Goal: Check status: Check status

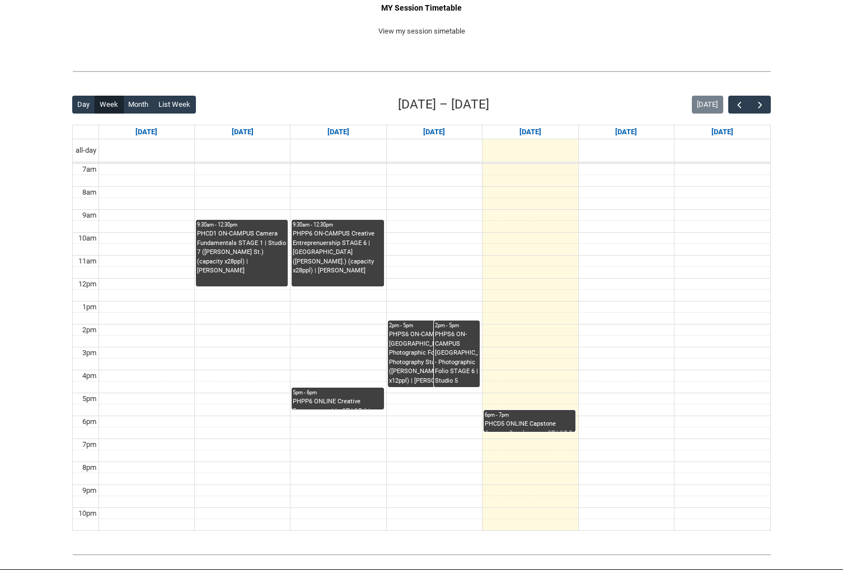
scroll to position [226, 0]
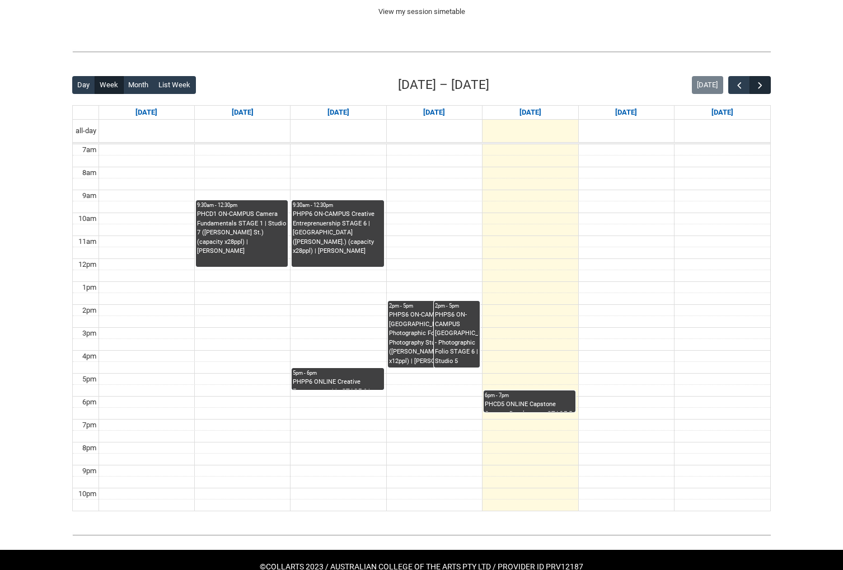
click at [760, 83] on span "button" at bounding box center [759, 85] width 11 height 11
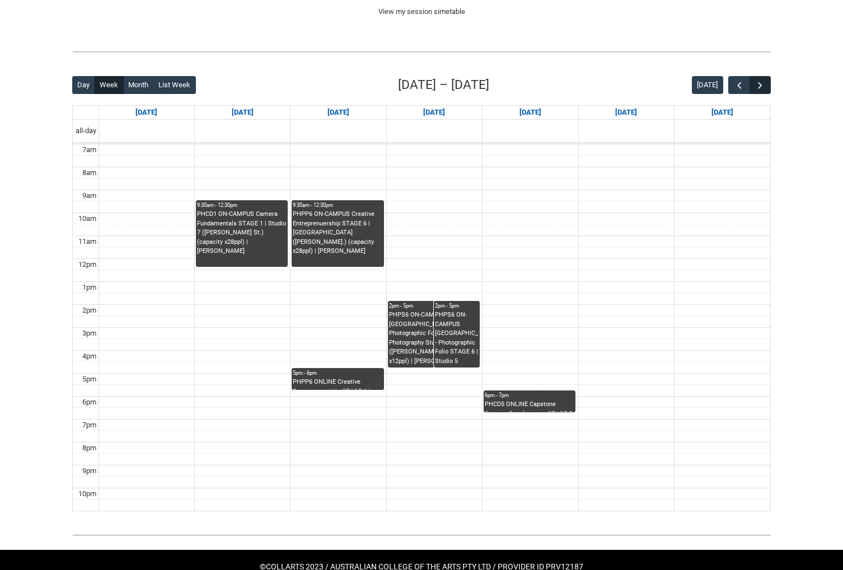
click at [761, 82] on span "button" at bounding box center [759, 85] width 11 height 11
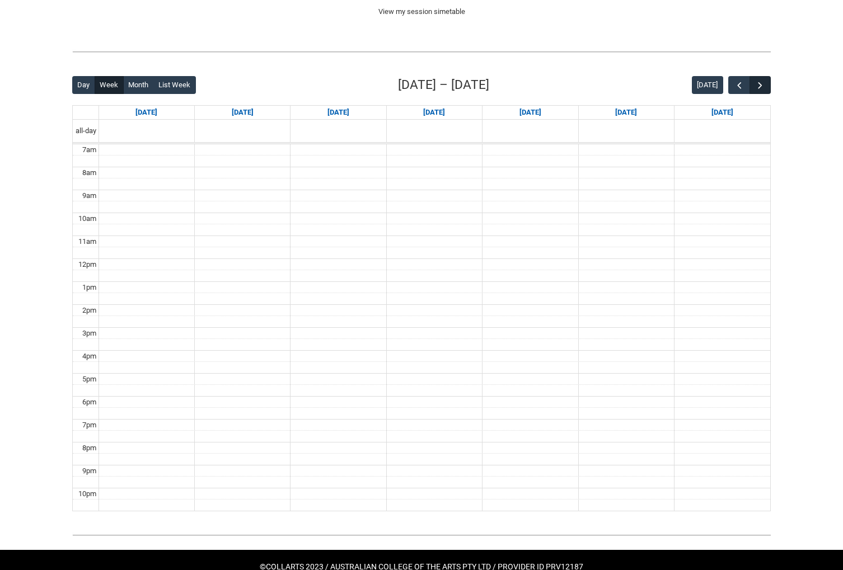
click at [761, 82] on span "button" at bounding box center [759, 85] width 11 height 11
click at [762, 81] on span "button" at bounding box center [759, 85] width 11 height 11
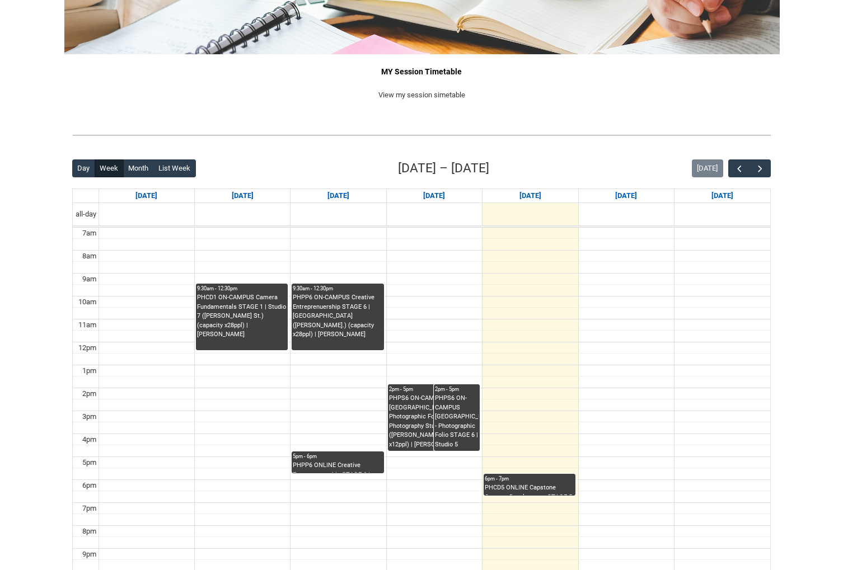
scroll to position [145, 0]
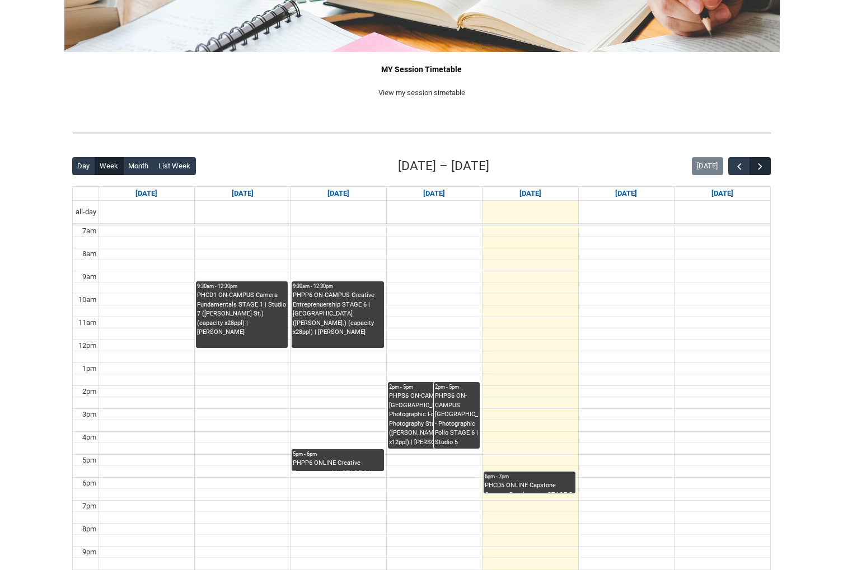
click at [757, 167] on span "button" at bounding box center [759, 166] width 11 height 11
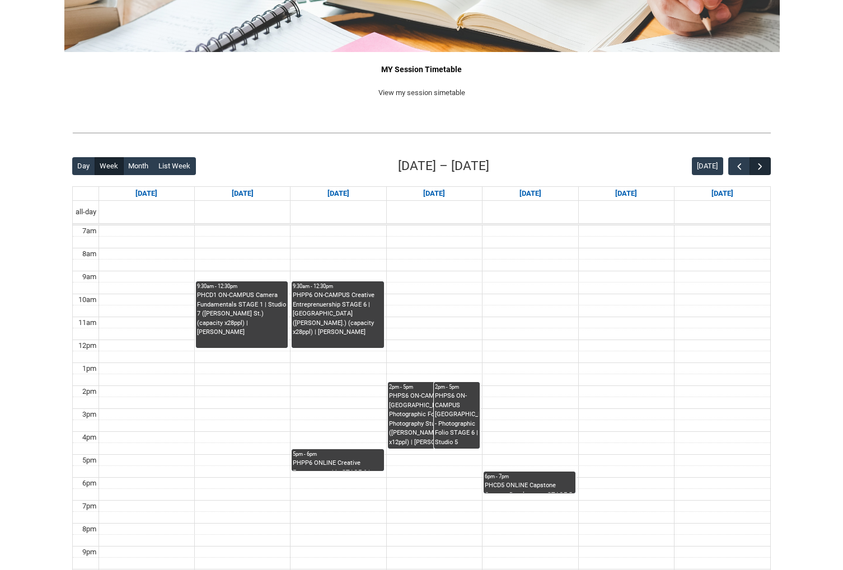
click at [757, 166] on span "button" at bounding box center [759, 166] width 11 height 11
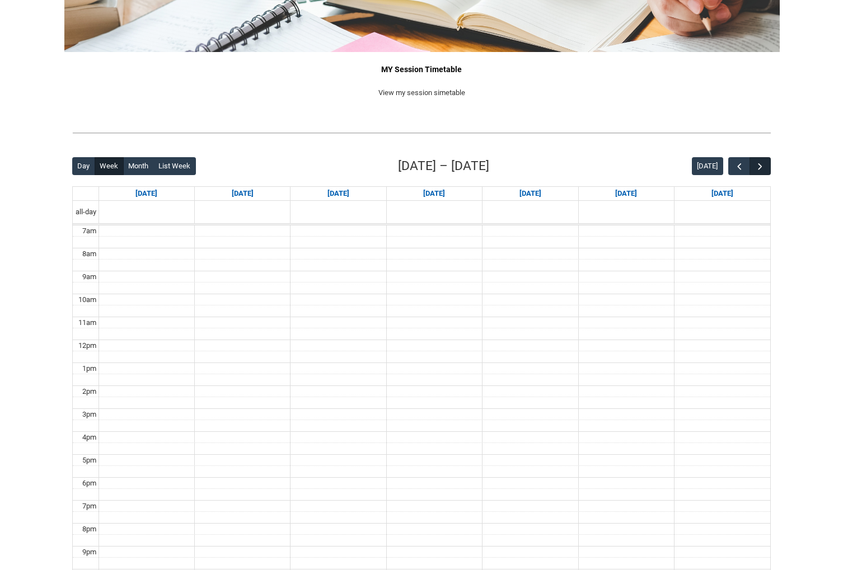
click at [757, 166] on span "button" at bounding box center [759, 166] width 11 height 11
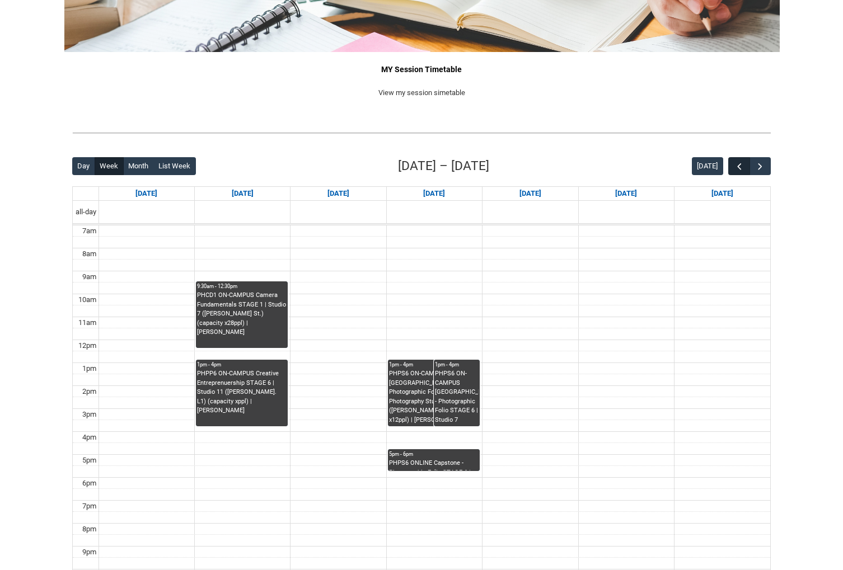
click at [739, 167] on span "button" at bounding box center [739, 166] width 11 height 11
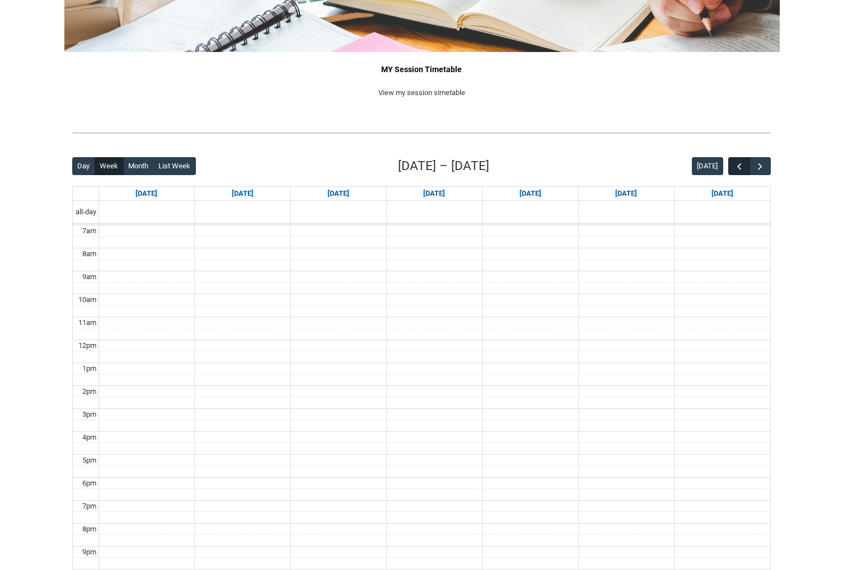
click at [739, 167] on span "button" at bounding box center [739, 166] width 11 height 11
click at [740, 168] on span "button" at bounding box center [739, 166] width 11 height 11
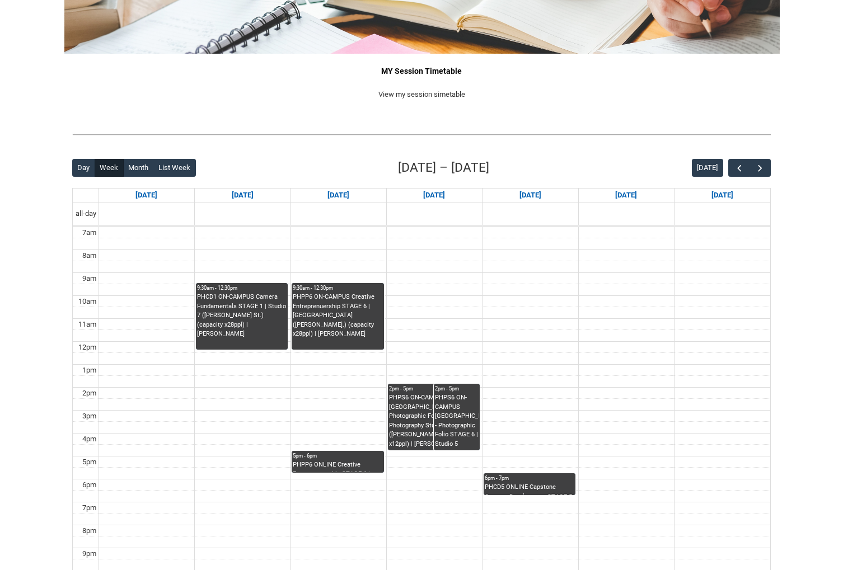
scroll to position [241, 0]
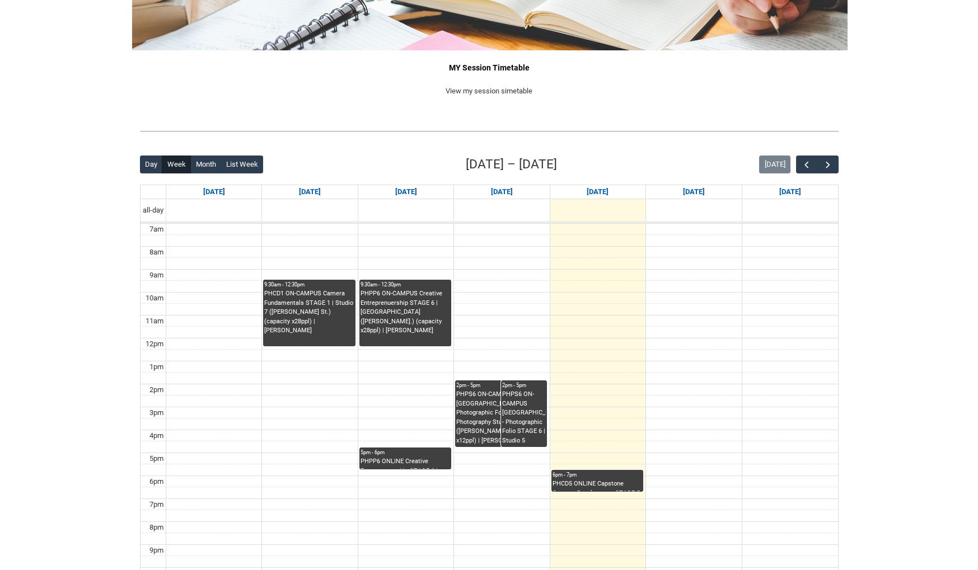
scroll to position [149, 0]
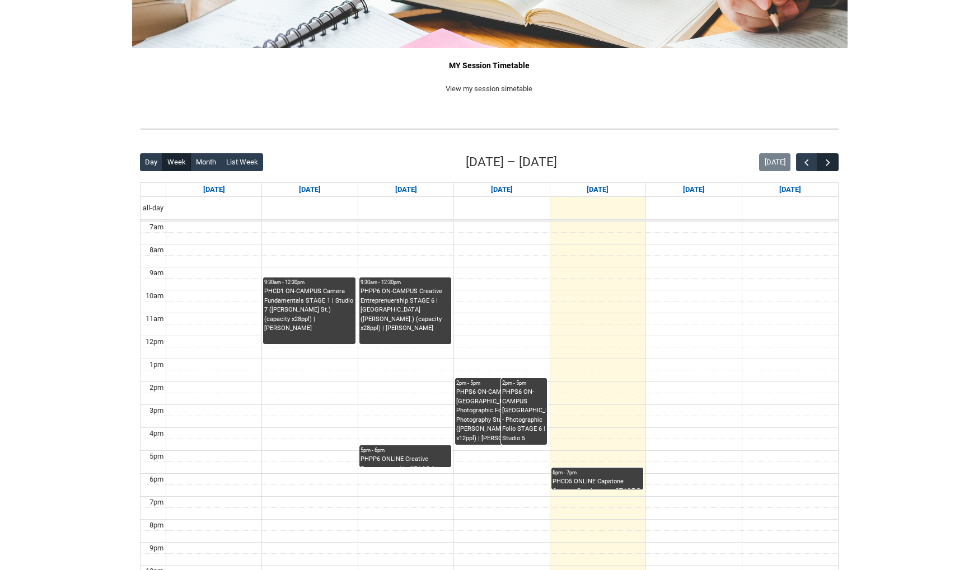
click at [826, 165] on span "button" at bounding box center [827, 162] width 11 height 11
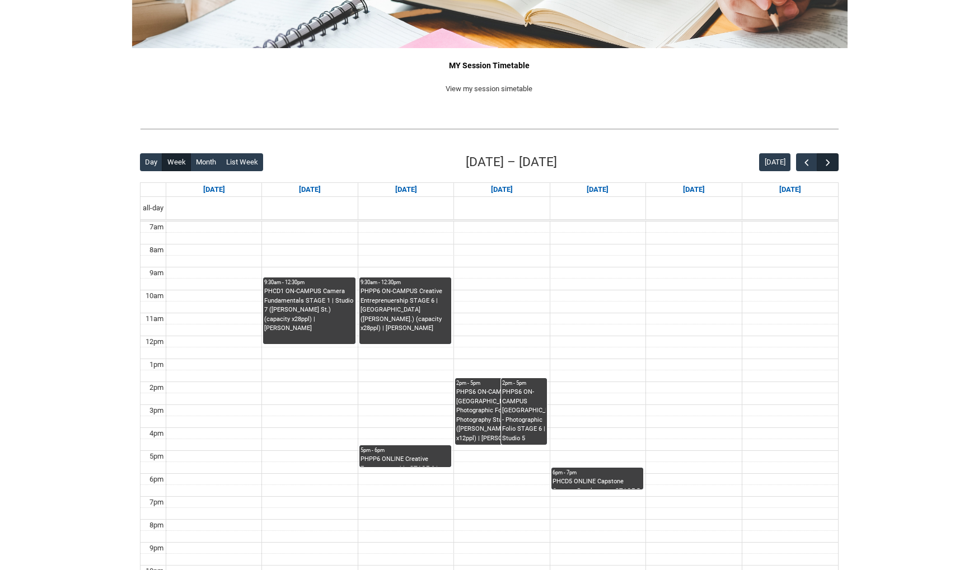
click at [826, 165] on span "button" at bounding box center [827, 162] width 11 height 11
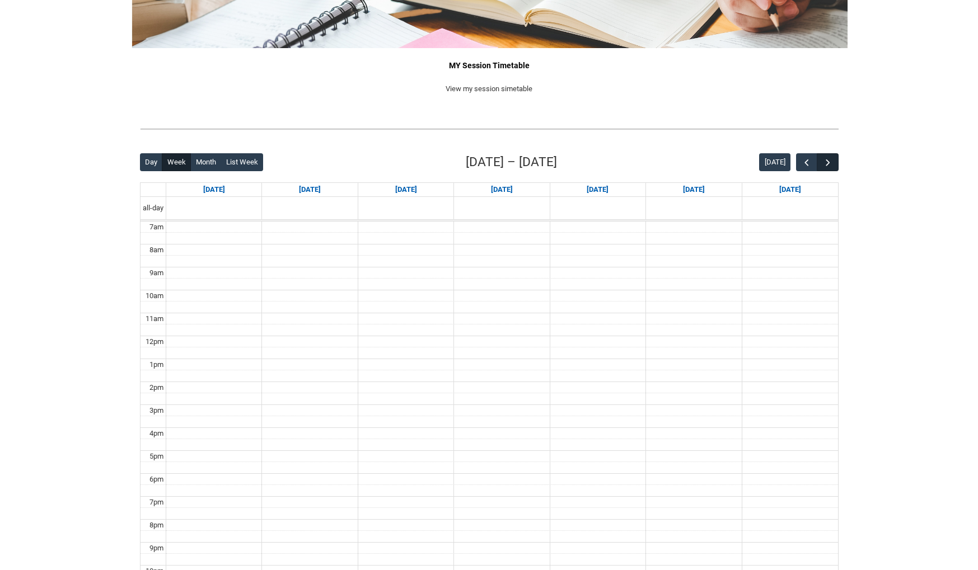
click at [826, 165] on span "button" at bounding box center [827, 162] width 11 height 11
click at [831, 161] on span "button" at bounding box center [827, 162] width 11 height 11
click at [828, 158] on span "button" at bounding box center [827, 162] width 11 height 11
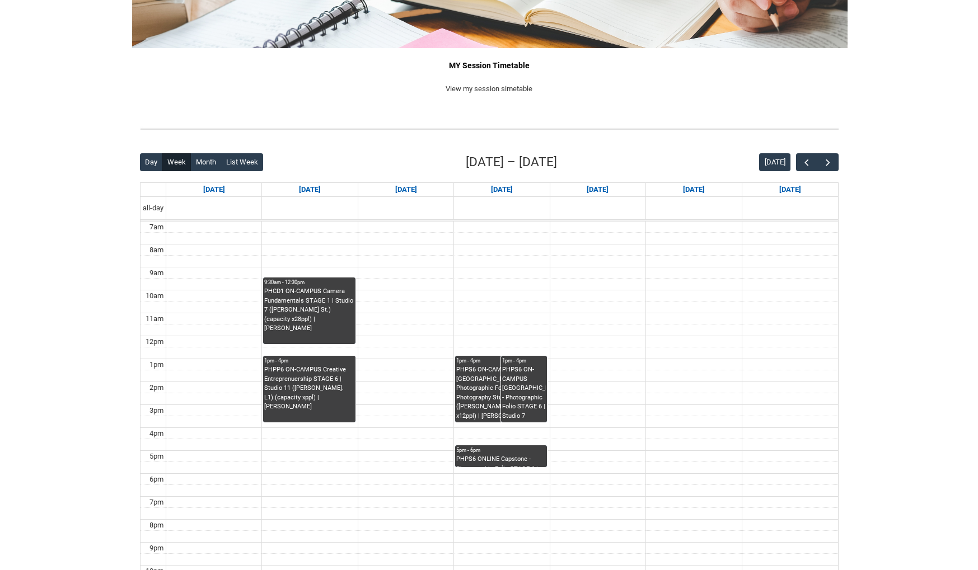
click at [477, 406] on div "PHPS6 ON-CAMPUS [GEOGRAPHIC_DATA] - Photographic Folio STAGE 6 | Photography St…" at bounding box center [501, 392] width 90 height 55
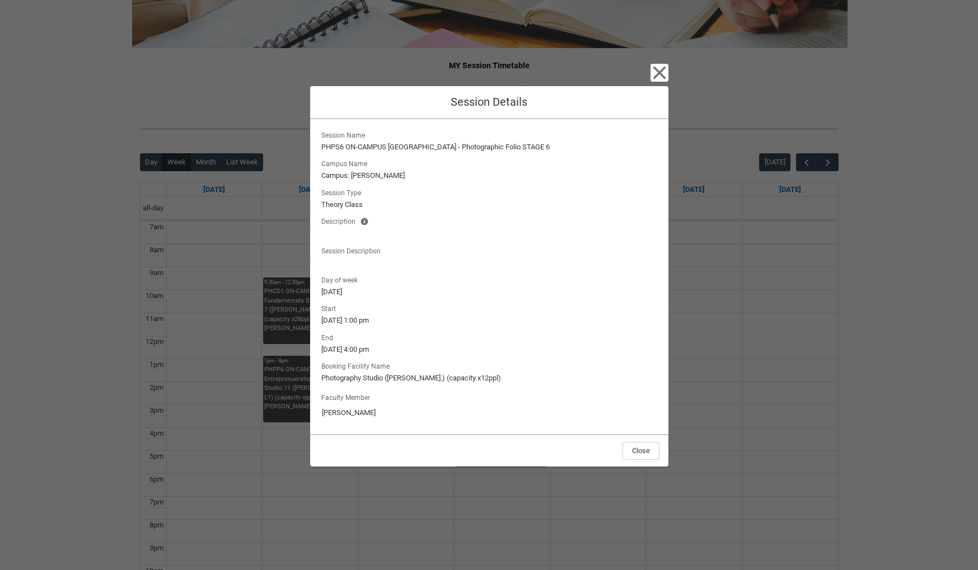
click at [662, 69] on icon "button" at bounding box center [659, 73] width 18 height 18
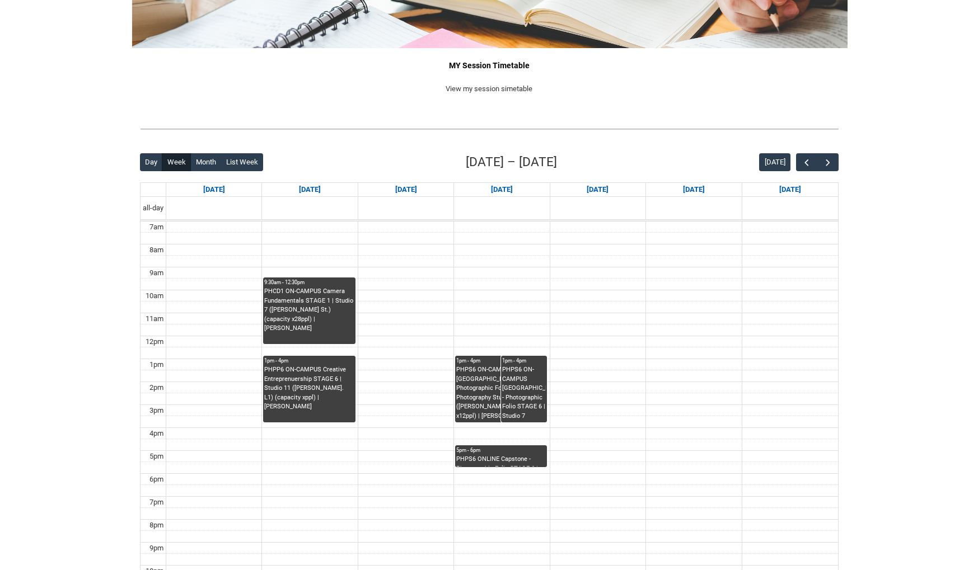
click at [519, 403] on div "PHPS6 ON-CAMPUS [GEOGRAPHIC_DATA] - Photographic Folio STAGE 6 | Studio 7 ([PER…" at bounding box center [524, 393] width 44 height 57
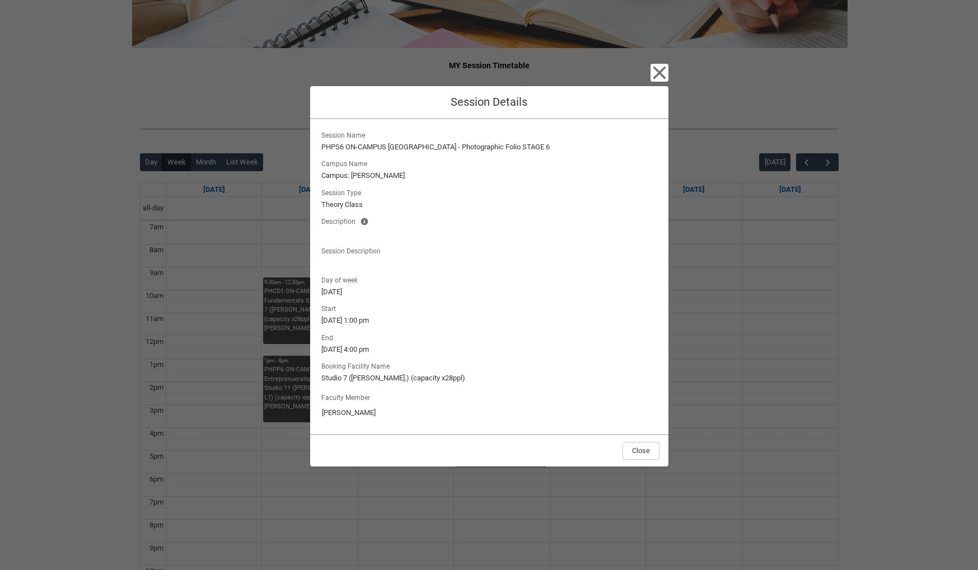
click at [656, 75] on icon "button" at bounding box center [659, 73] width 18 height 18
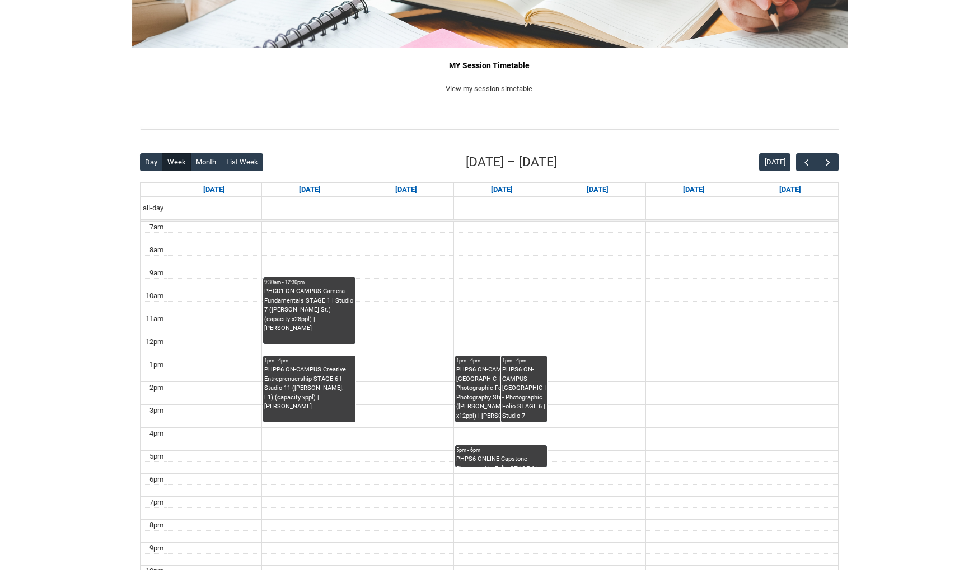
click at [486, 390] on div "PHPS6 ON-CAMPUS [GEOGRAPHIC_DATA] - Photographic Folio STAGE 6 | Photography St…" at bounding box center [501, 392] width 90 height 55
click at [0, 0] on lightning-spinner at bounding box center [0, 0] width 0 height 0
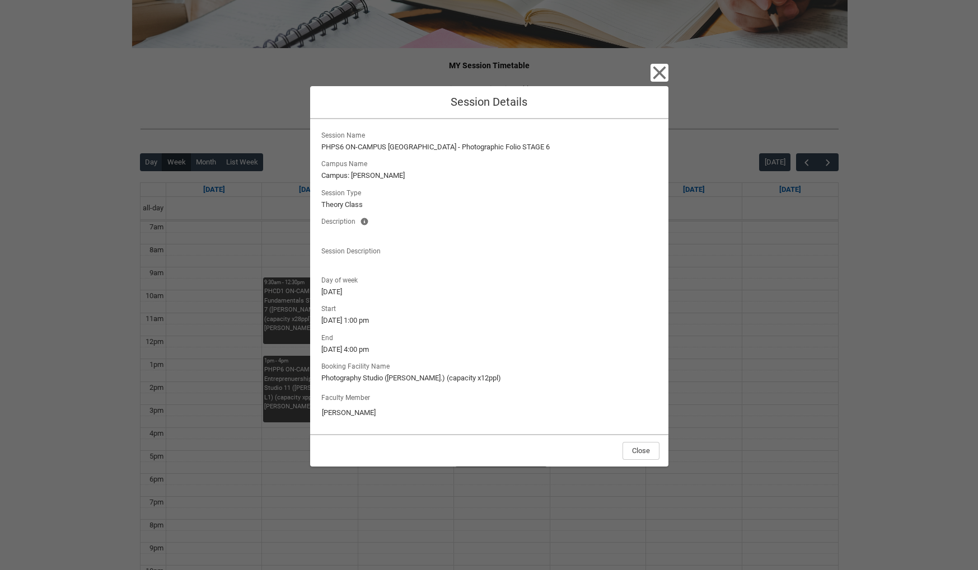
click at [663, 76] on icon "button" at bounding box center [659, 73] width 18 height 18
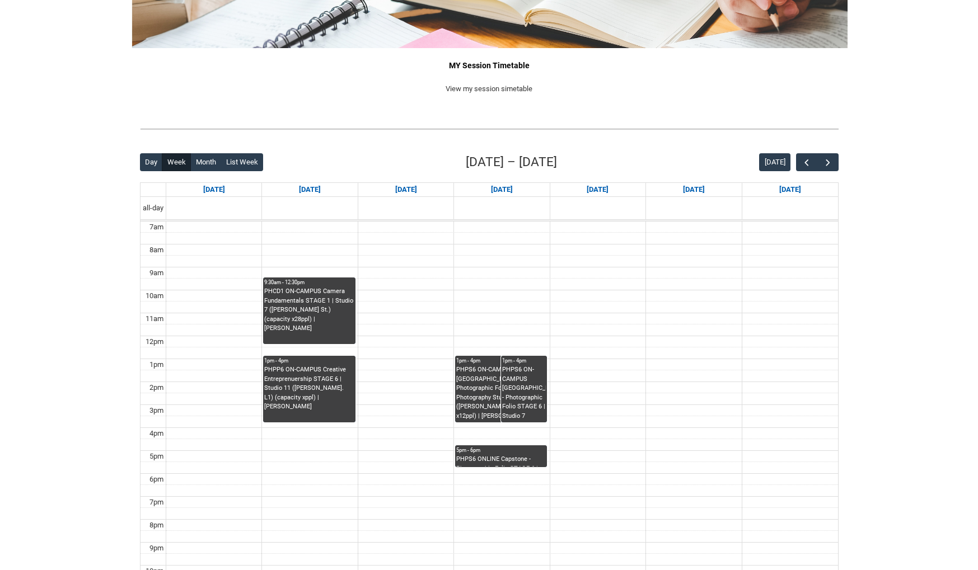
click at [495, 460] on div "PHPS6 ONLINE Capstone - Photographic Folio STAGE 6 | Online | [PERSON_NAME]" at bounding box center [501, 461] width 90 height 12
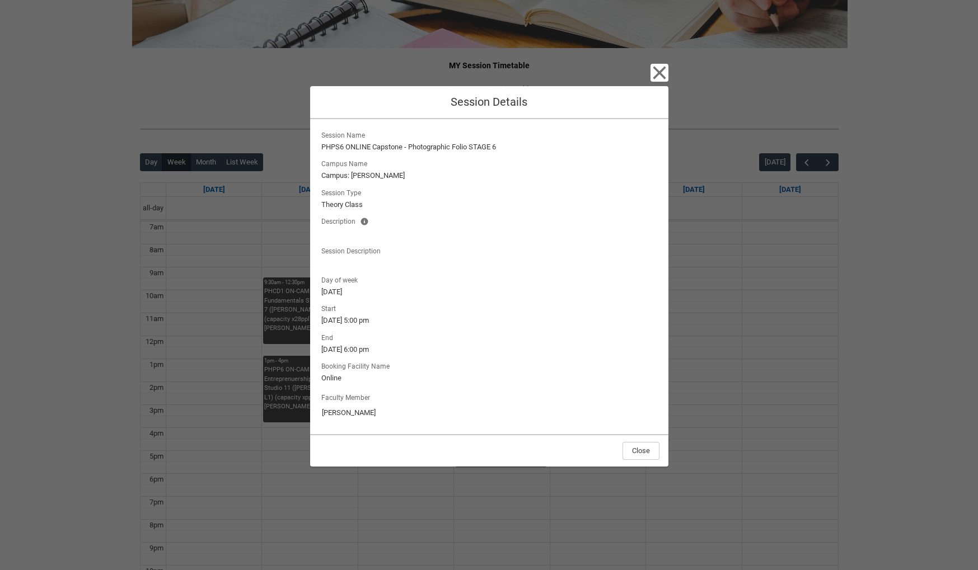
click at [662, 78] on icon "button" at bounding box center [659, 73] width 18 height 18
